Goal: Task Accomplishment & Management: Manage account settings

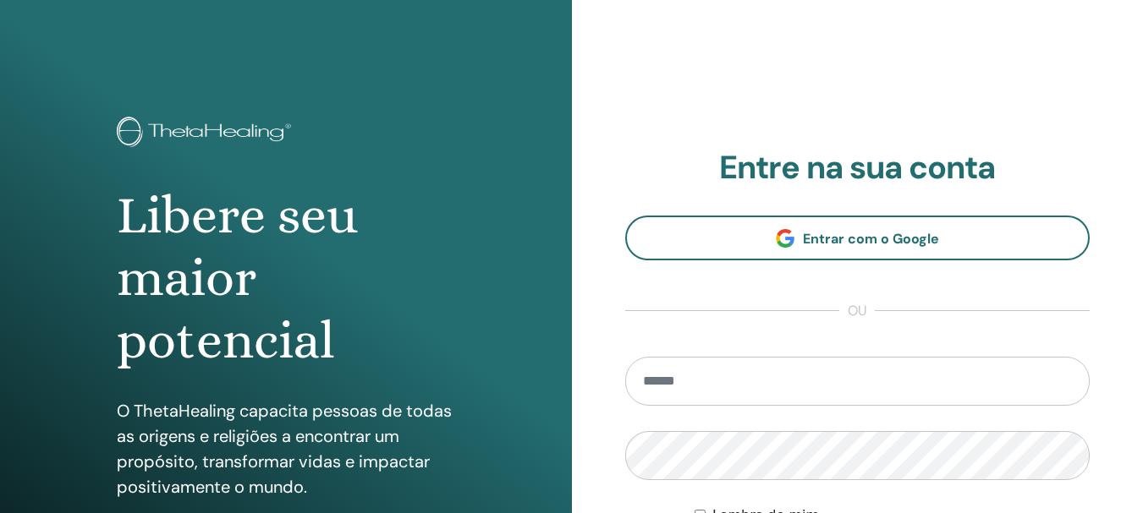
click at [683, 373] on input "email" at bounding box center [857, 381] width 465 height 49
type input "**********"
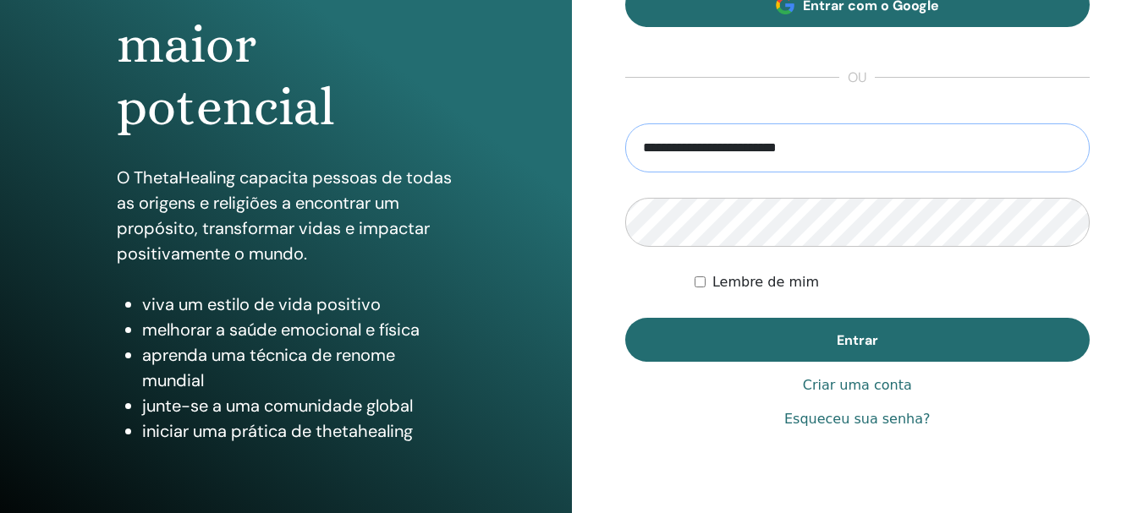
scroll to position [254, 0]
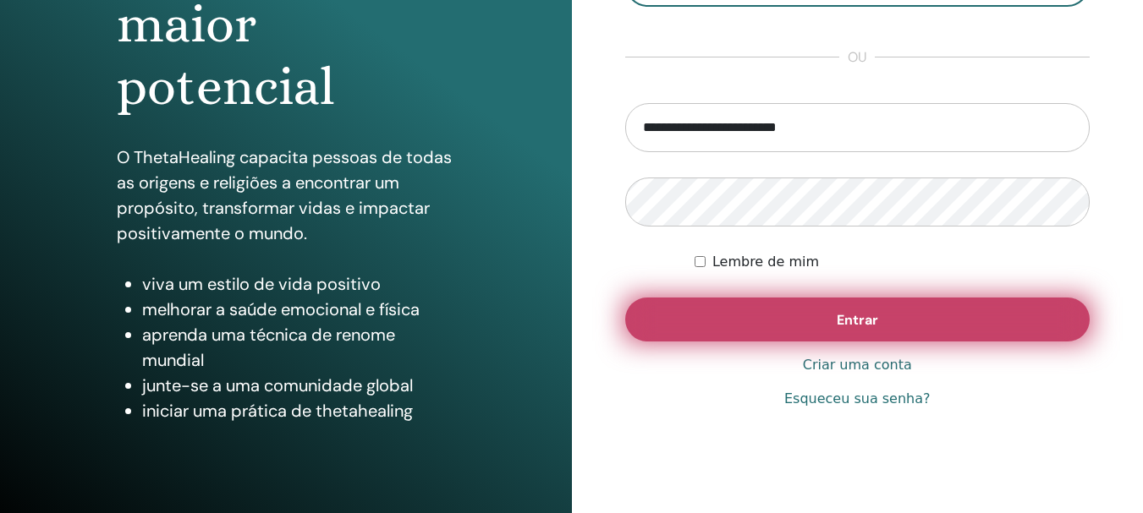
click at [899, 332] on button "Entrar" at bounding box center [857, 320] width 465 height 44
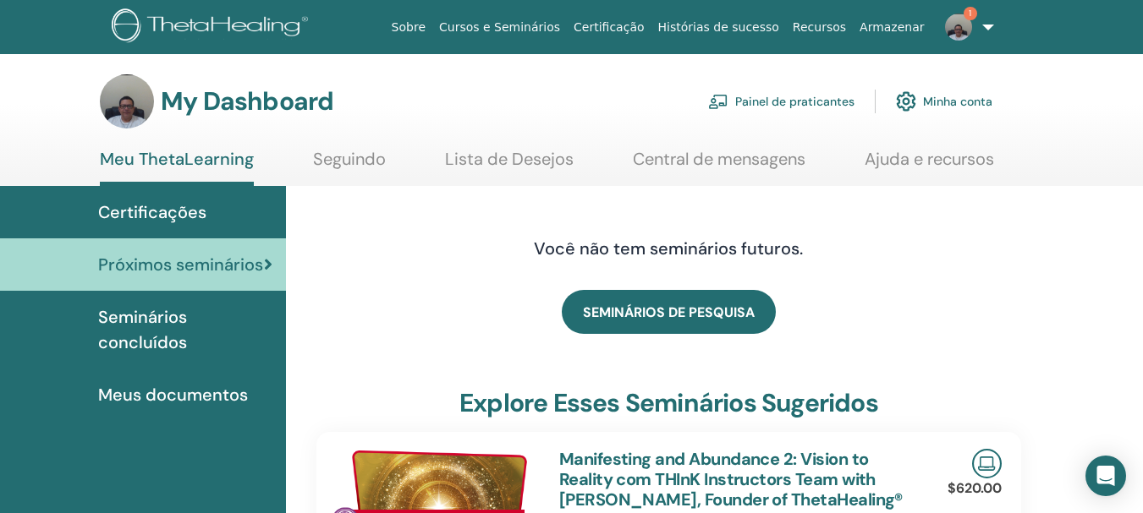
click at [752, 99] on link "Painel de praticantes" at bounding box center [781, 101] width 146 height 37
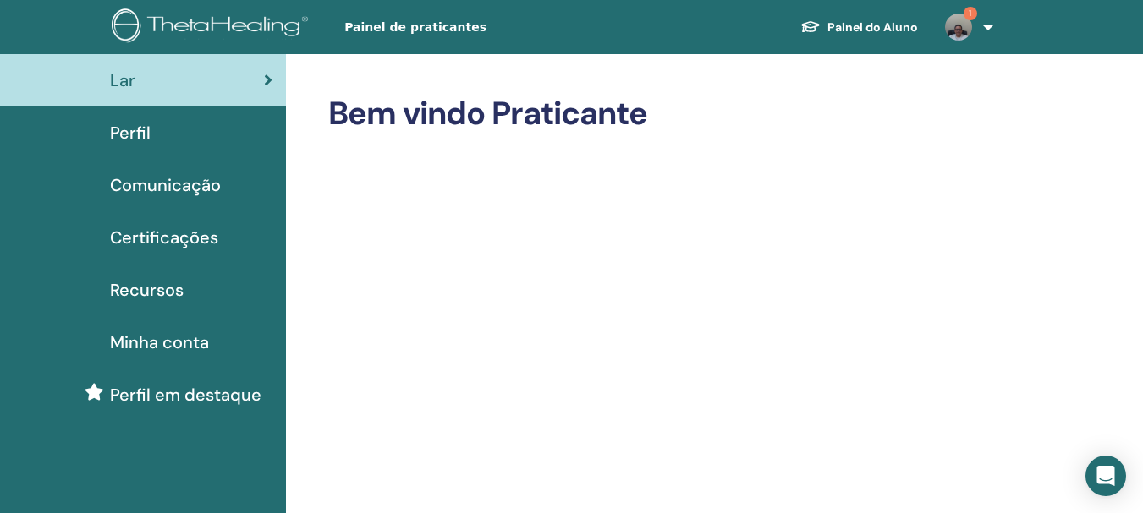
click at [198, 239] on span "Certificações" at bounding box center [164, 237] width 108 height 25
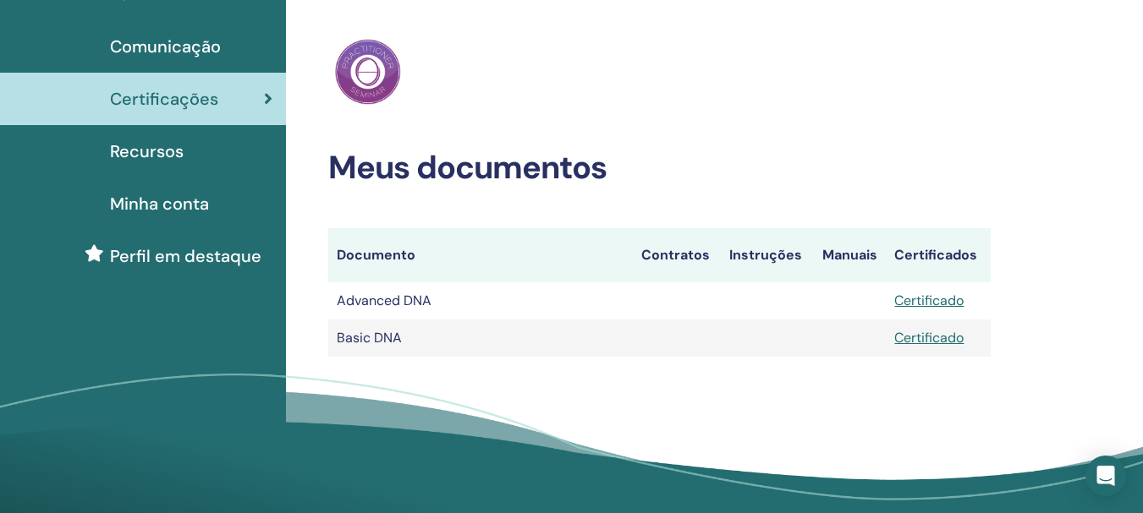
scroll to position [169, 0]
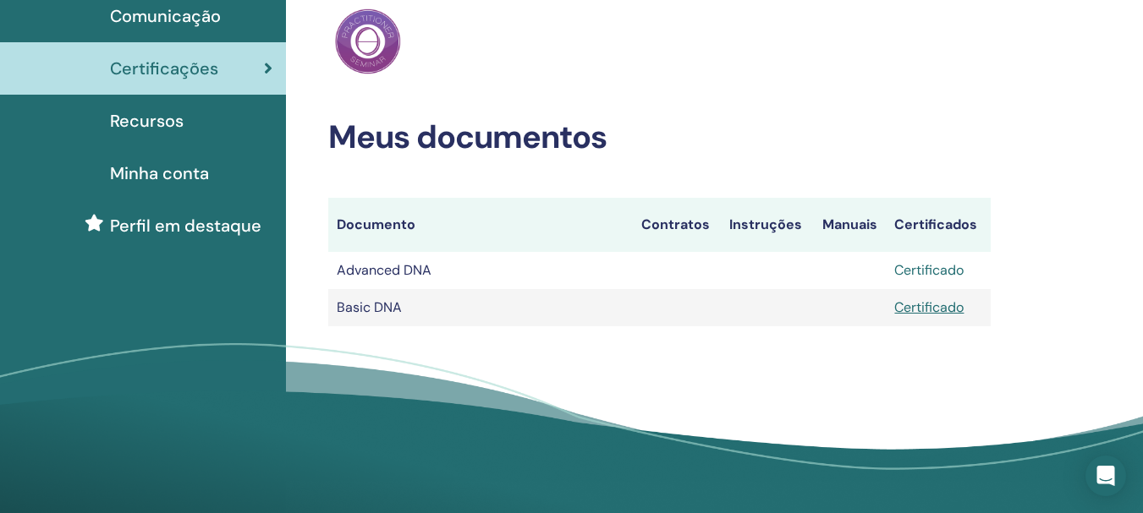
click at [914, 271] on link "Certificado" at bounding box center [928, 270] width 69 height 18
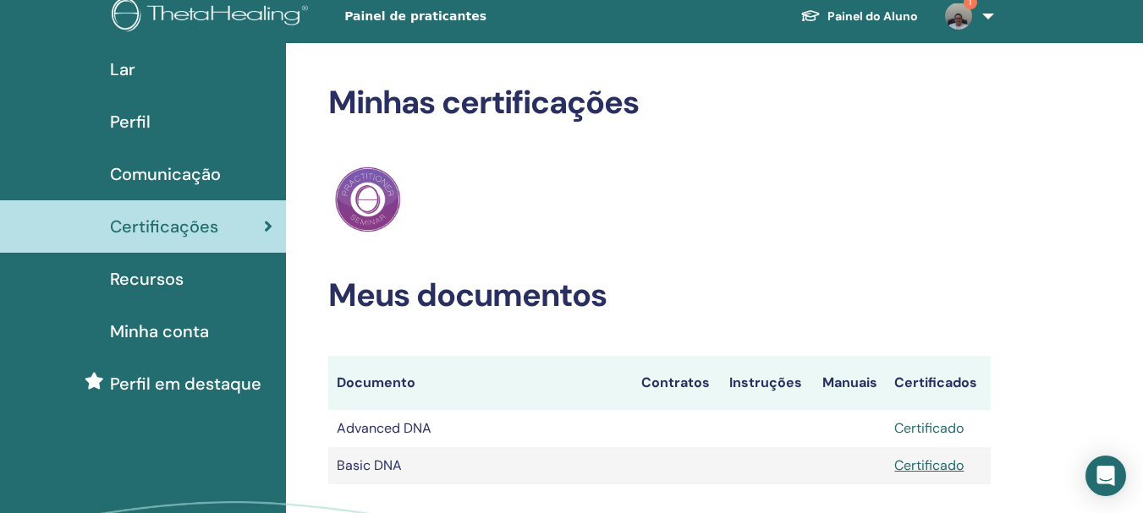
scroll to position [0, 0]
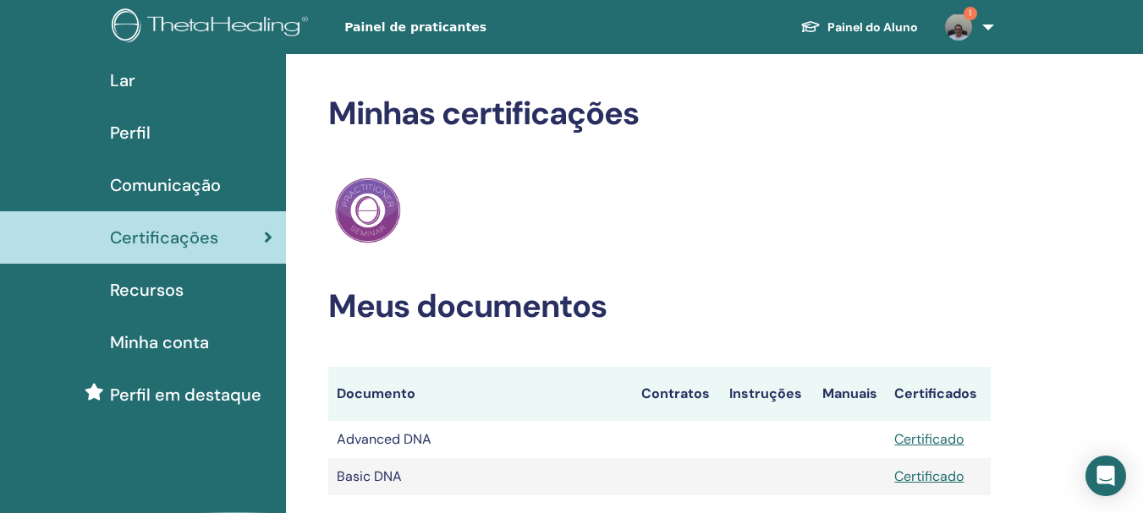
click at [983, 29] on link "1" at bounding box center [965, 27] width 69 height 54
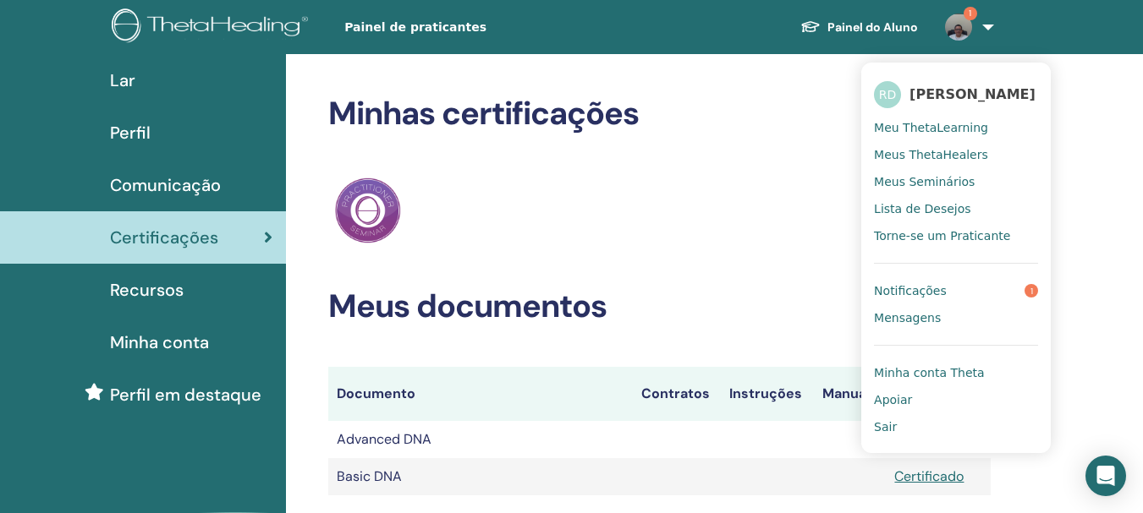
click at [908, 299] on span "Notificações" at bounding box center [910, 290] width 73 height 15
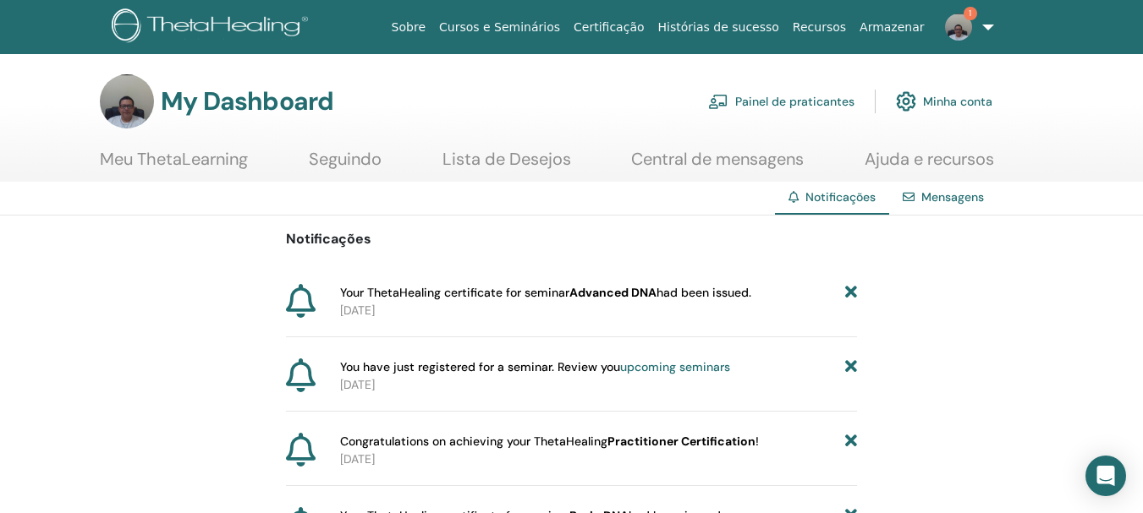
click at [994, 26] on link "1" at bounding box center [965, 27] width 69 height 54
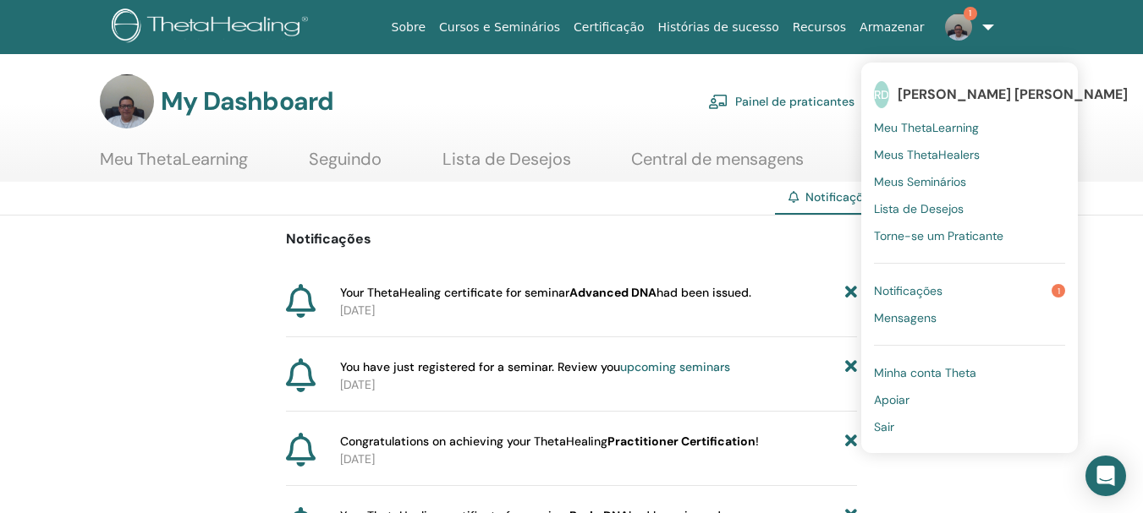
click at [882, 432] on span "Sair" at bounding box center [884, 426] width 20 height 15
